Goal: Use online tool/utility: Utilize a website feature to perform a specific function

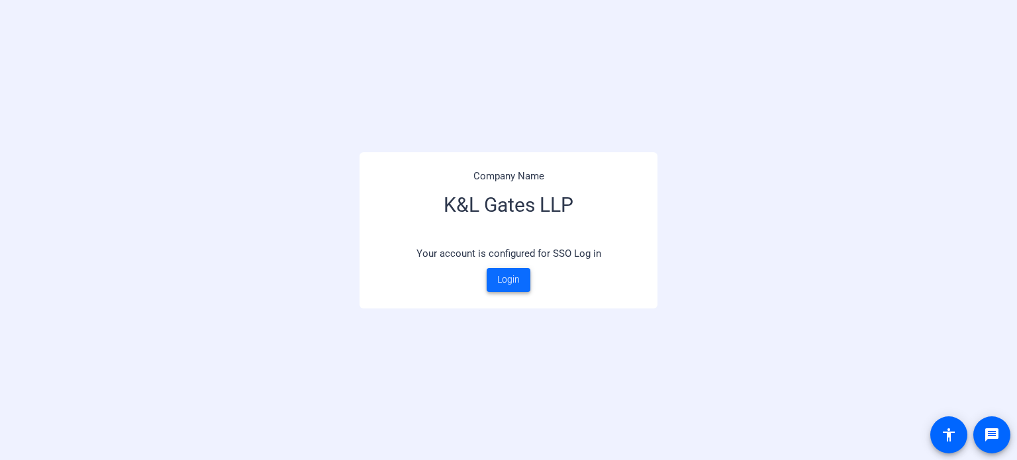
click at [516, 280] on span "Login" at bounding box center [508, 280] width 23 height 14
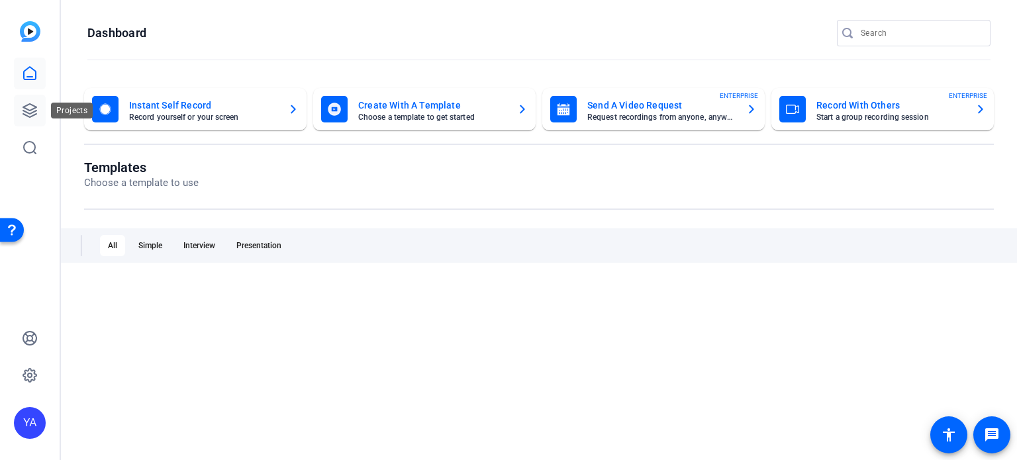
click at [26, 111] on icon at bounding box center [30, 111] width 16 height 16
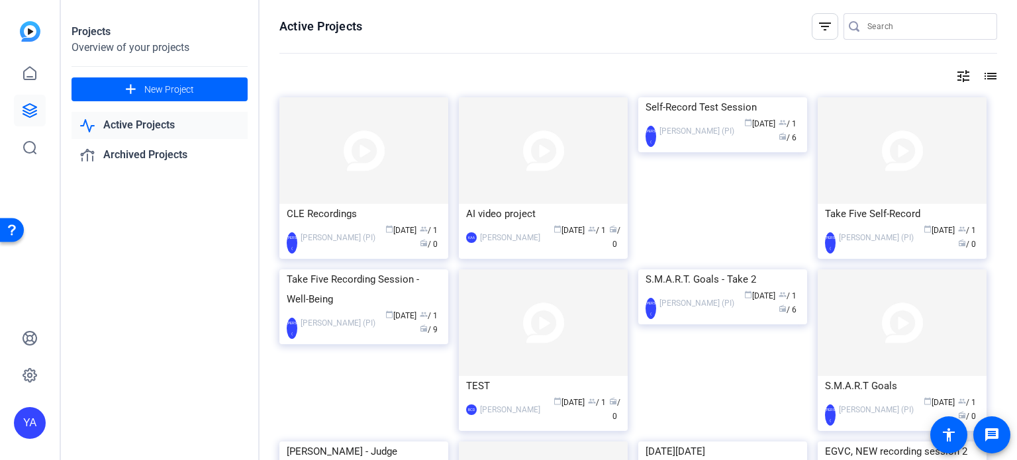
scroll to position [66, 0]
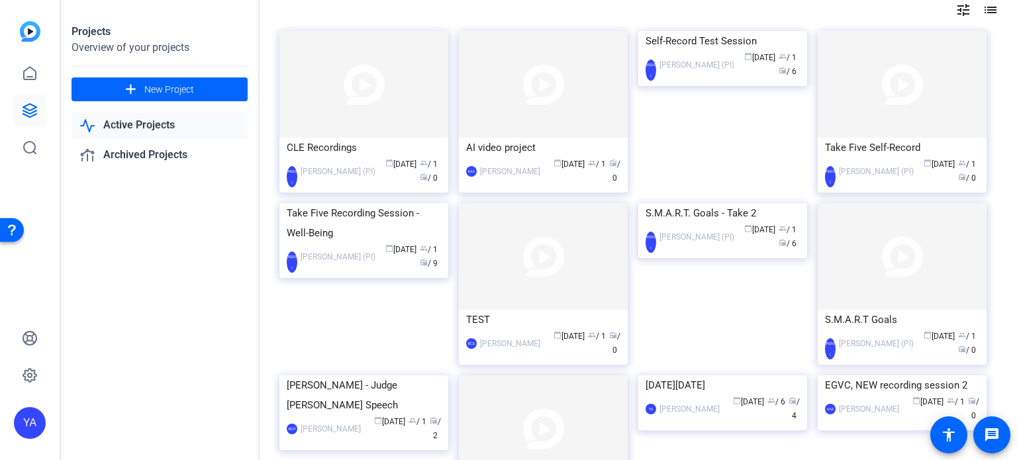
click at [450, 311] on div "Take Five Recording Session - Well-Being [PERSON_NAME]( [PERSON_NAME] (PI) cale…" at bounding box center [368, 289] width 179 height 172
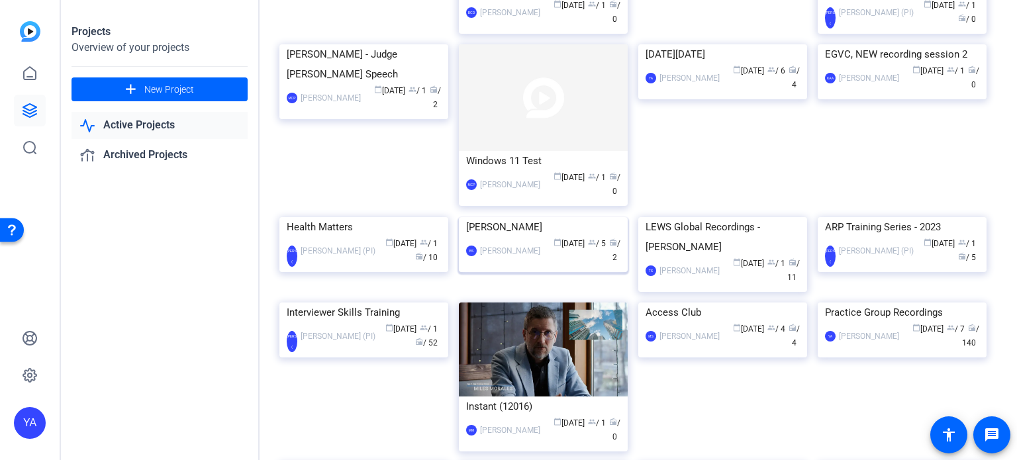
scroll to position [662, 0]
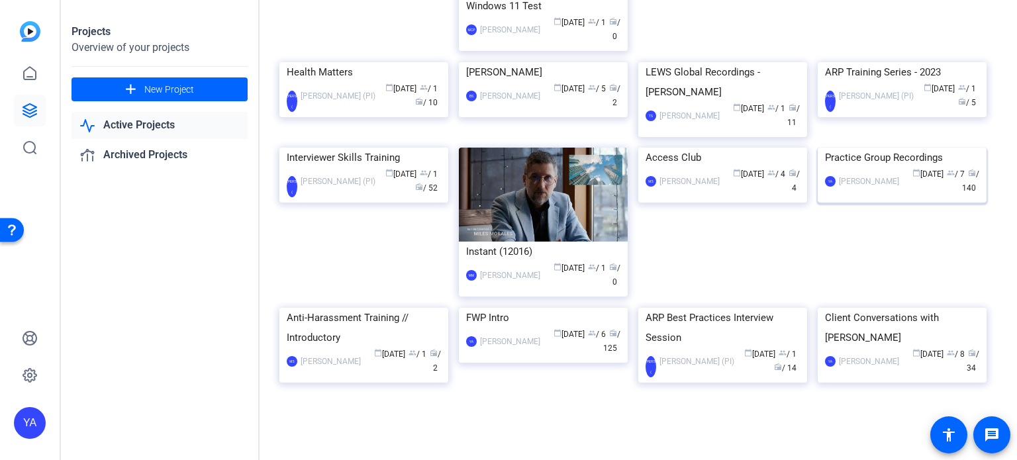
click at [893, 148] on img at bounding box center [901, 148] width 169 height 0
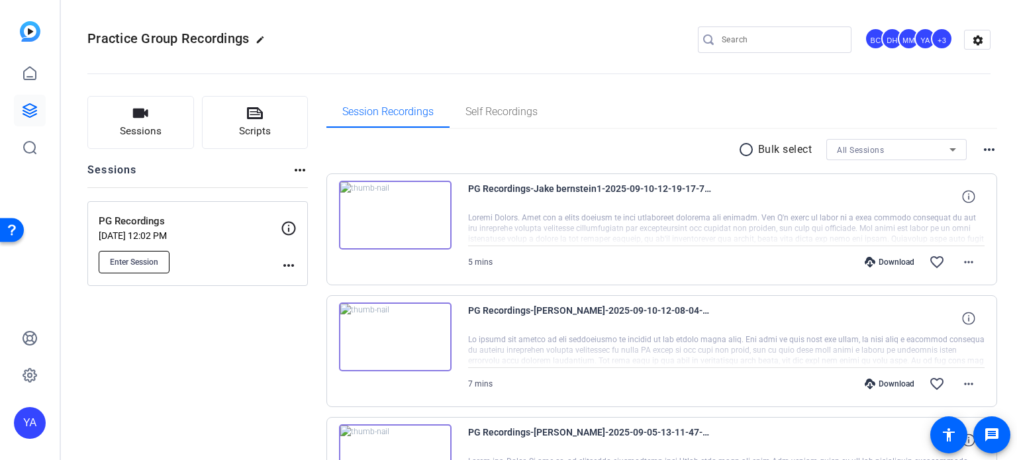
click at [113, 262] on span "Enter Session" at bounding box center [134, 262] width 48 height 11
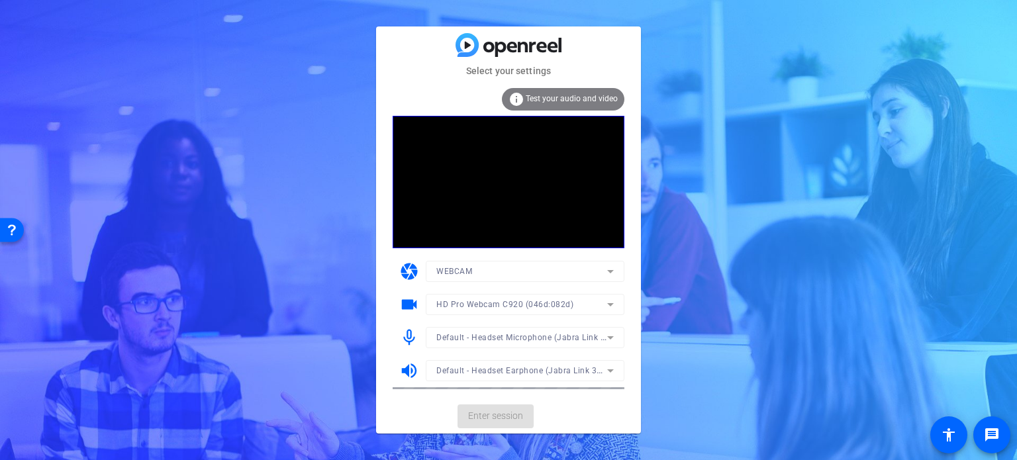
click at [609, 304] on mat-form-field "HD Pro Webcam C920 (046d:082d)" at bounding box center [525, 304] width 199 height 21
click at [615, 302] on icon at bounding box center [610, 304] width 16 height 16
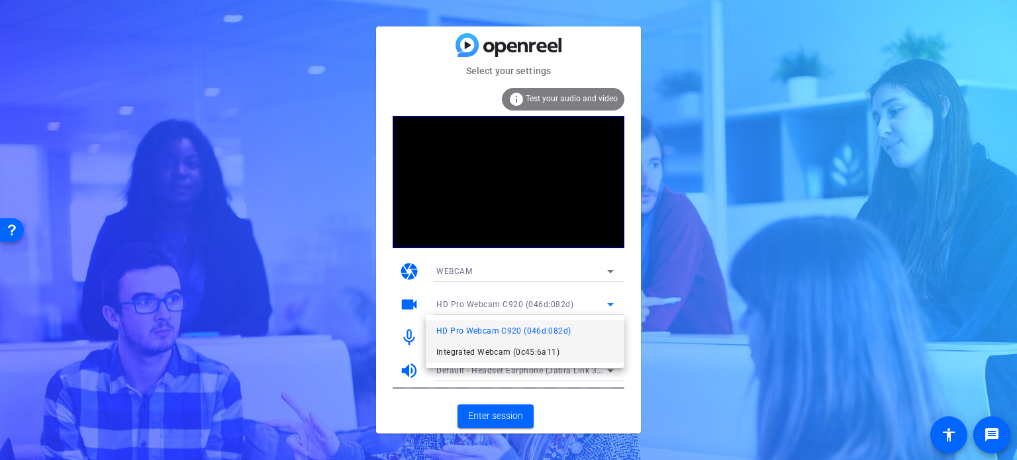
click at [548, 350] on span "Integrated Webcam (0c45:6a11)" at bounding box center [497, 352] width 123 height 16
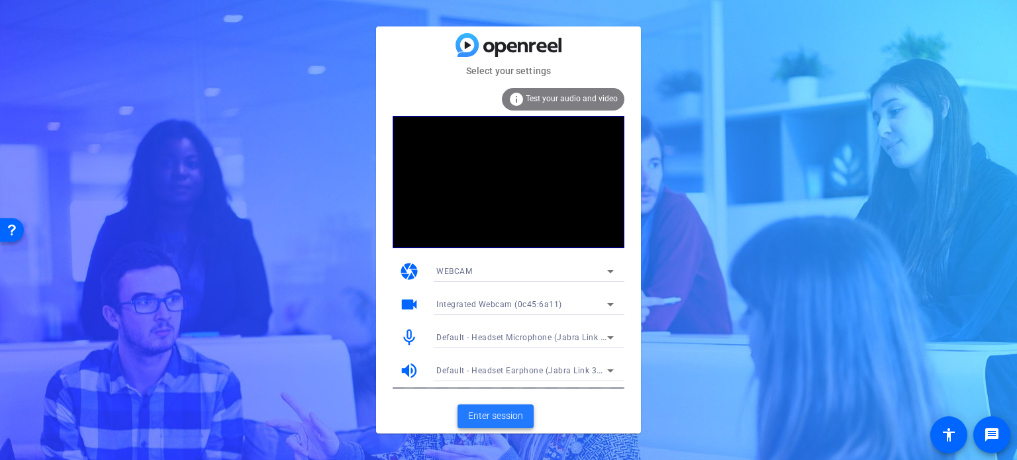
click at [496, 416] on span "Enter session" at bounding box center [495, 416] width 55 height 14
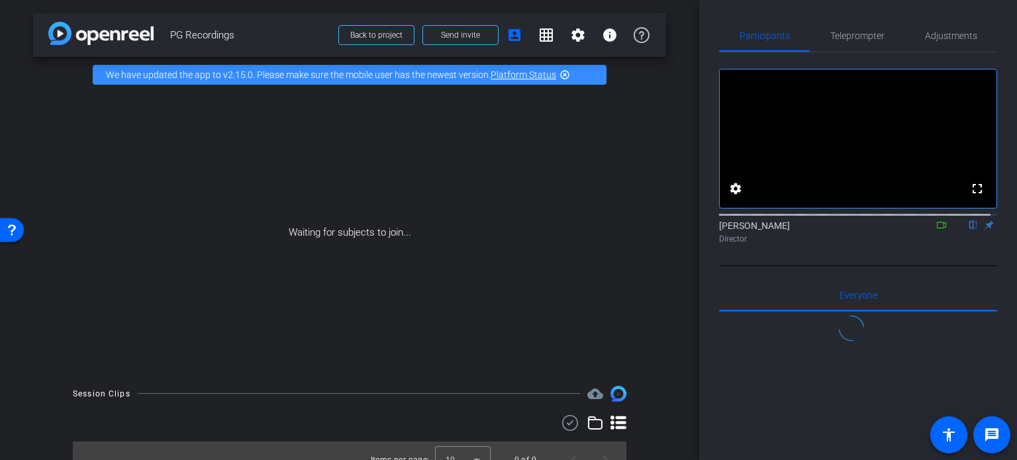
scroll to position [889, 0]
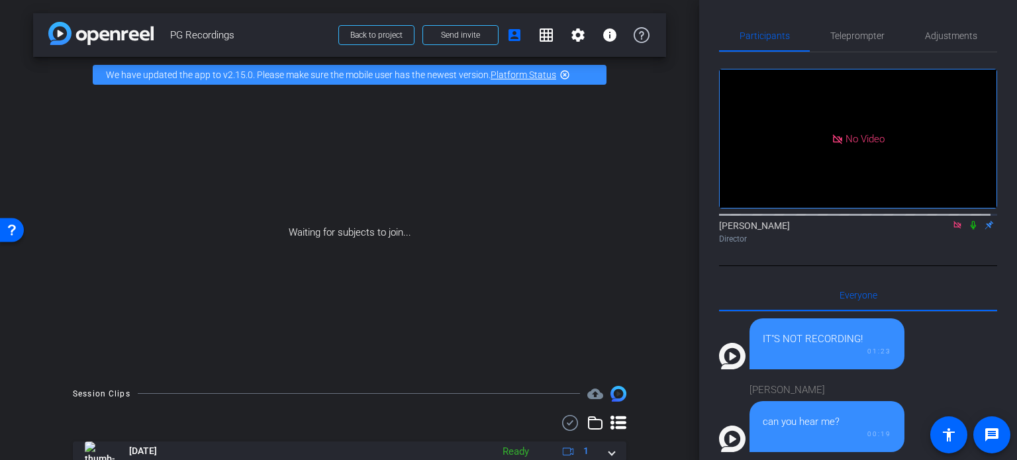
click at [965, 231] on mat-icon at bounding box center [973, 225] width 16 height 12
